Goal: Transaction & Acquisition: Purchase product/service

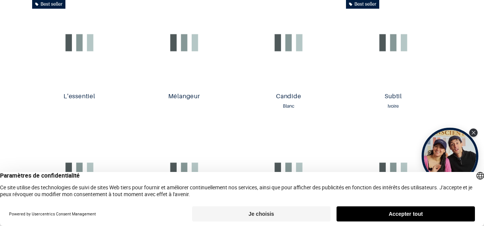
scroll to position [446, 0]
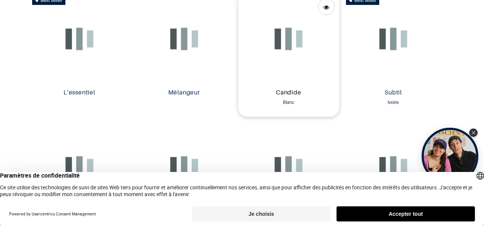
click at [281, 89] on link "Candide" at bounding box center [288, 93] width 95 height 9
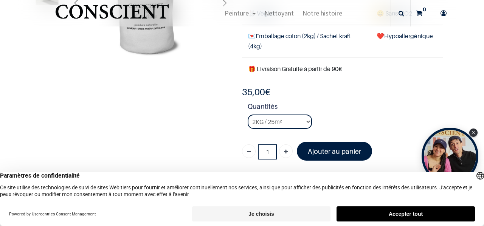
scroll to position [114, 0]
